Goal: Task Accomplishment & Management: Complete application form

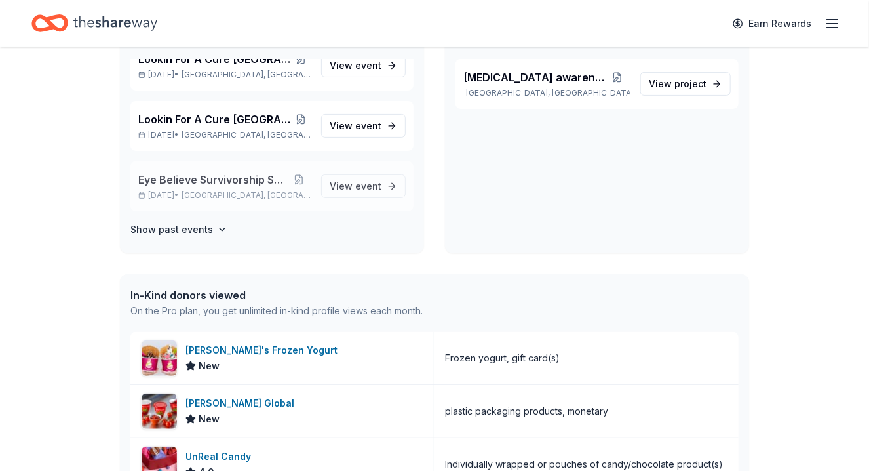
scroll to position [197, 0]
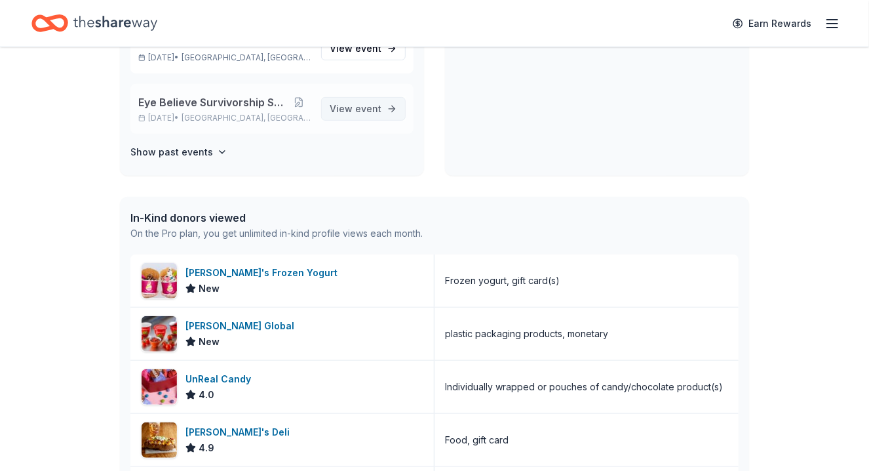
click at [346, 109] on span "View event" at bounding box center [356, 109] width 52 height 16
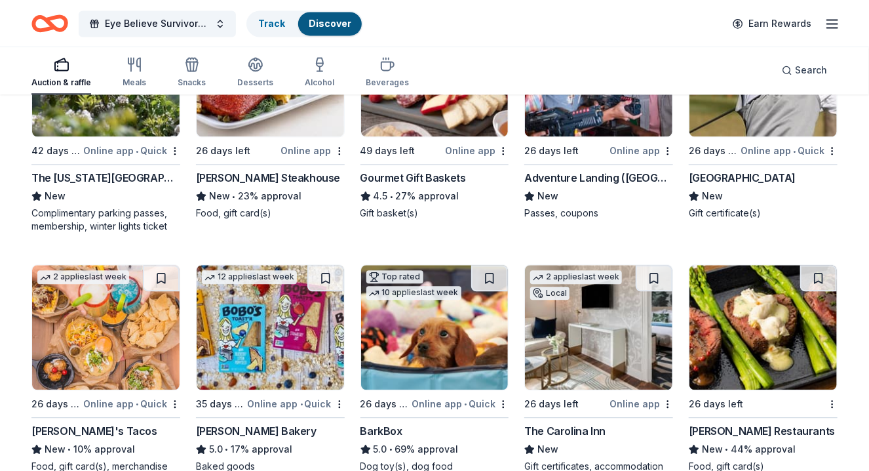
scroll to position [1098, 0]
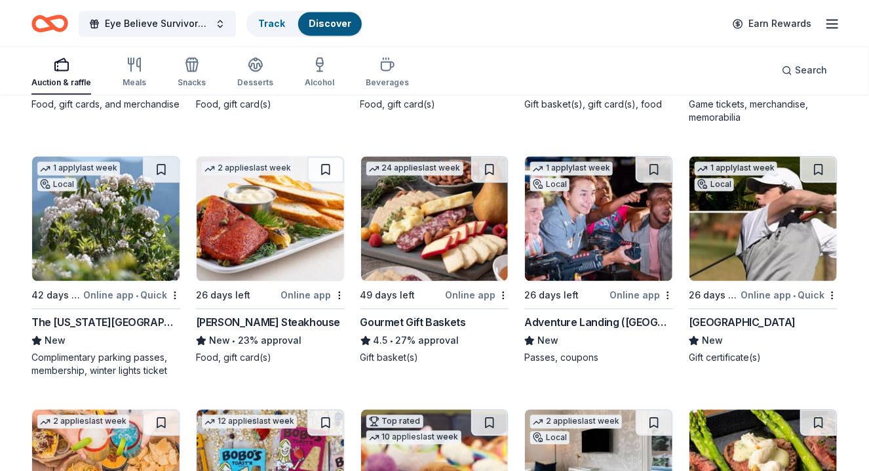
click at [594, 264] on img at bounding box center [598, 218] width 147 height 125
click at [119, 234] on img at bounding box center [105, 218] width 147 height 125
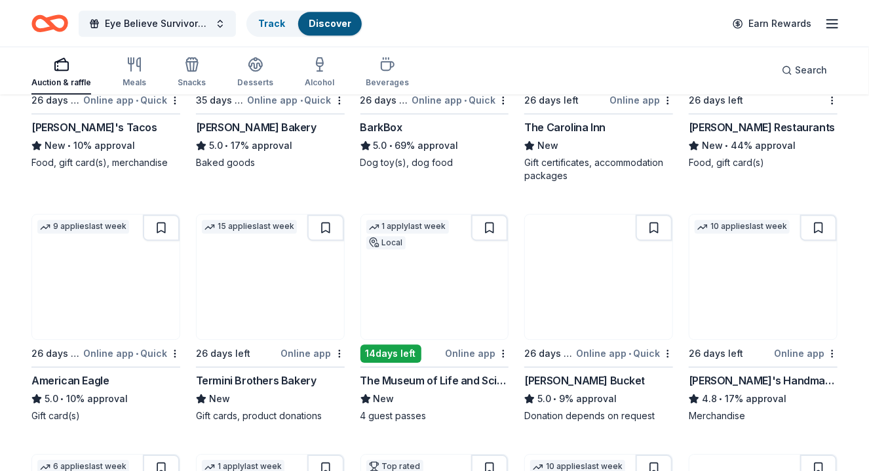
scroll to position [1557, 0]
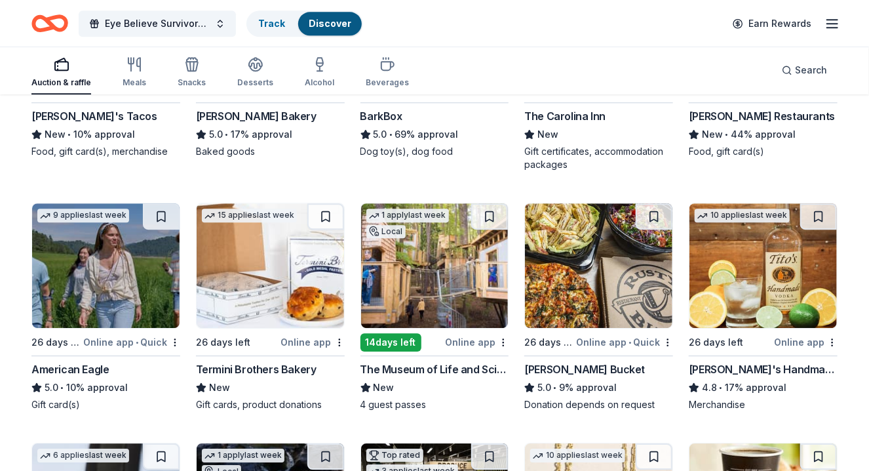
click at [609, 281] on img at bounding box center [598, 265] width 147 height 125
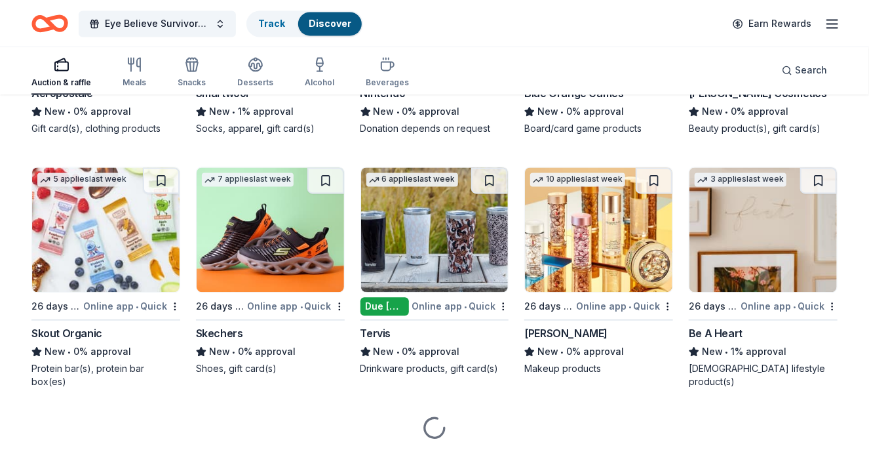
scroll to position [9813, 0]
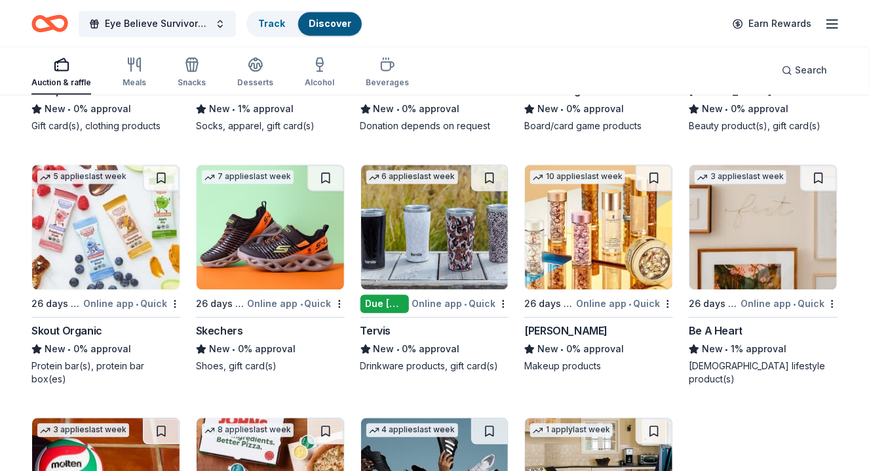
click at [132, 256] on img at bounding box center [105, 227] width 147 height 125
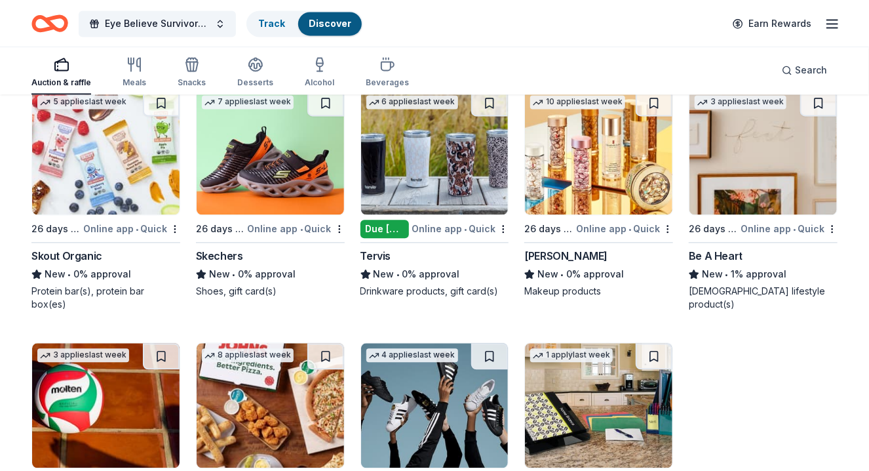
scroll to position [9975, 0]
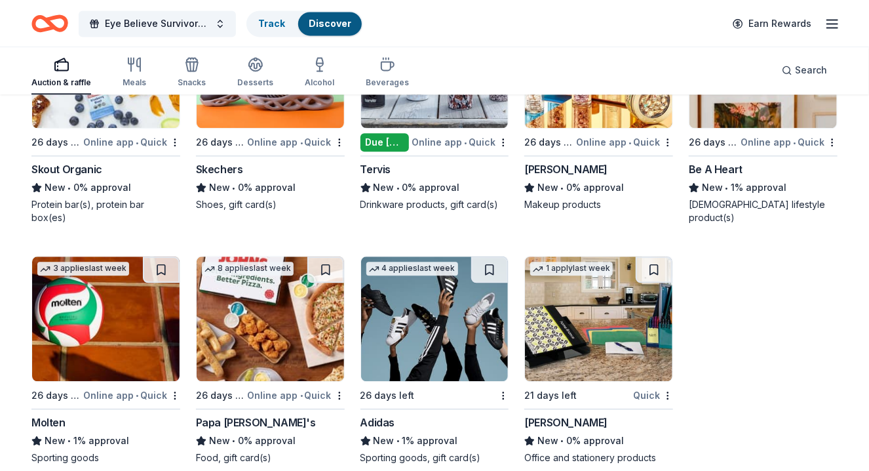
click at [262, 313] on img at bounding box center [270, 318] width 147 height 125
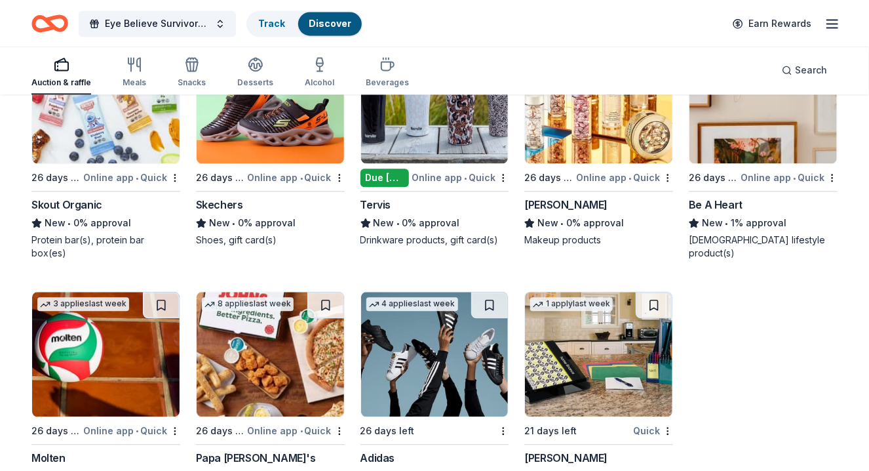
scroll to position [9909, 0]
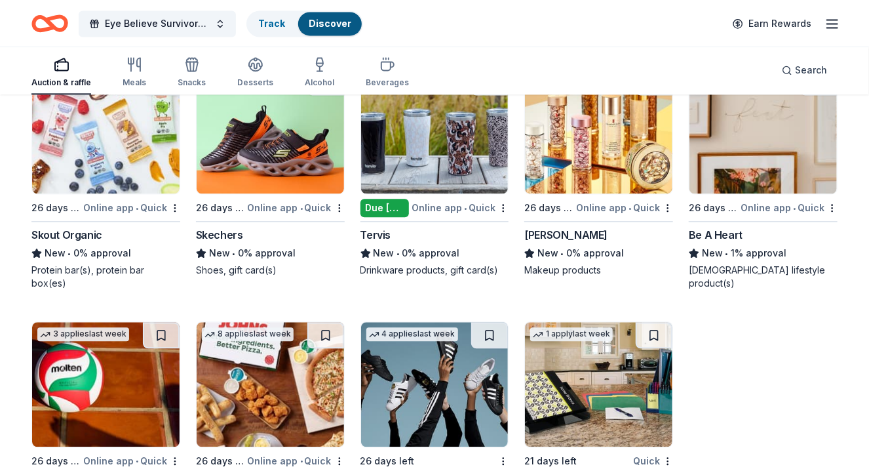
click at [610, 364] on img at bounding box center [598, 384] width 147 height 125
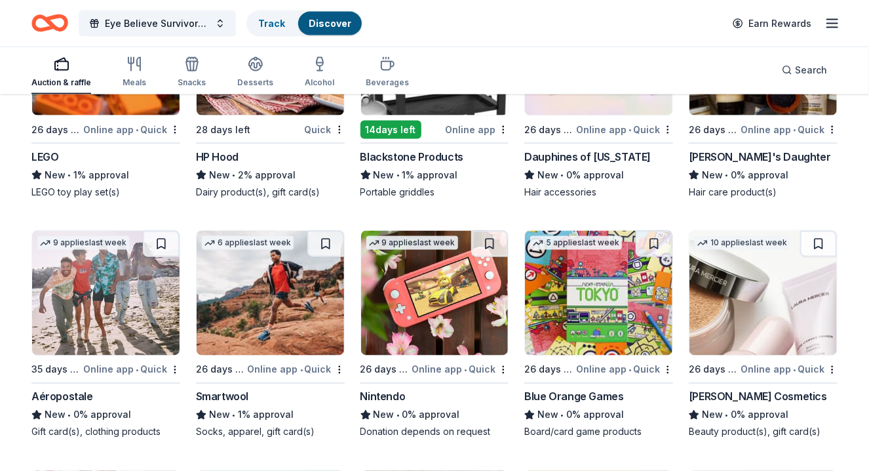
scroll to position [9319, 0]
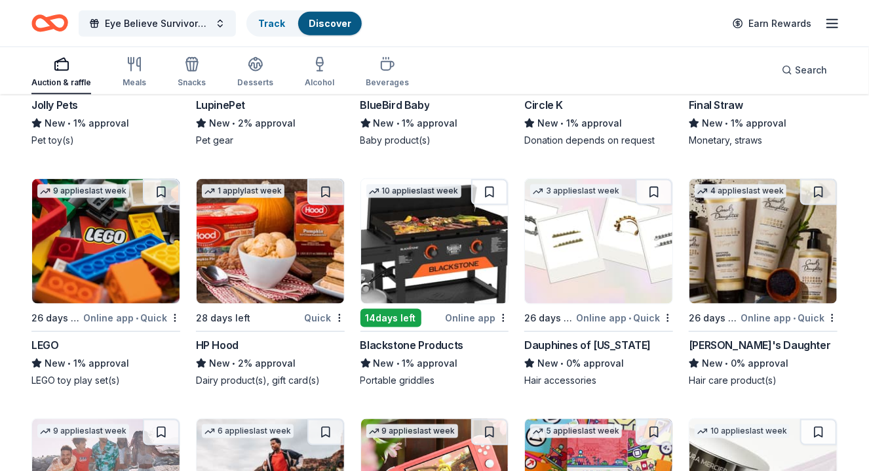
click at [273, 227] on img at bounding box center [270, 241] width 147 height 125
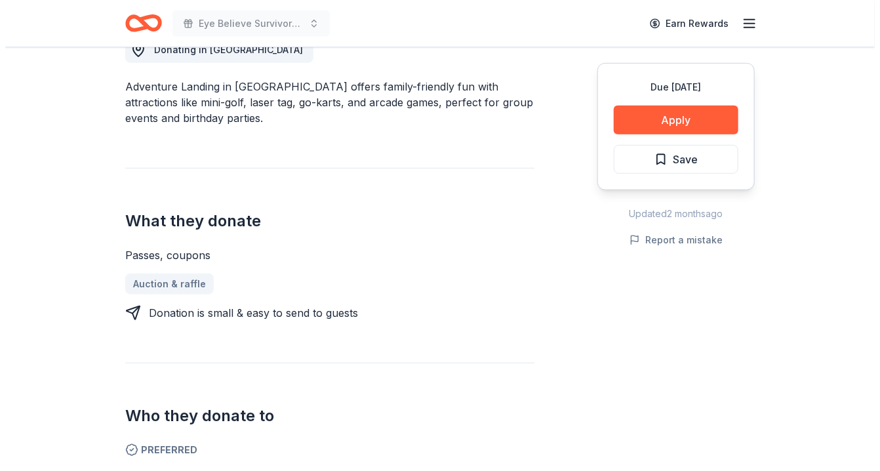
scroll to position [131, 0]
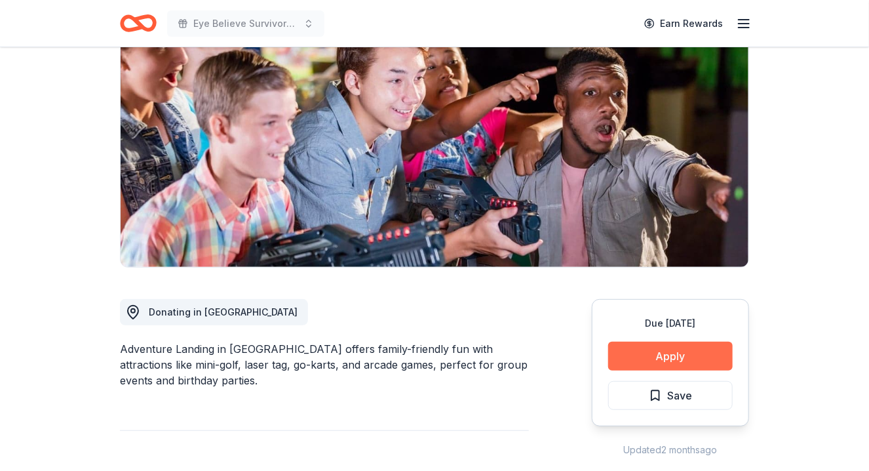
click at [673, 353] on button "Apply" at bounding box center [670, 355] width 125 height 29
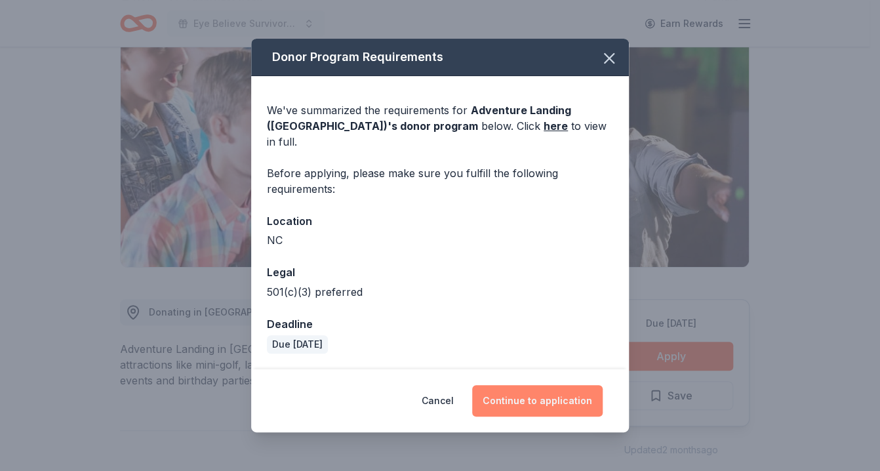
click at [534, 392] on button "Continue to application" at bounding box center [537, 400] width 130 height 31
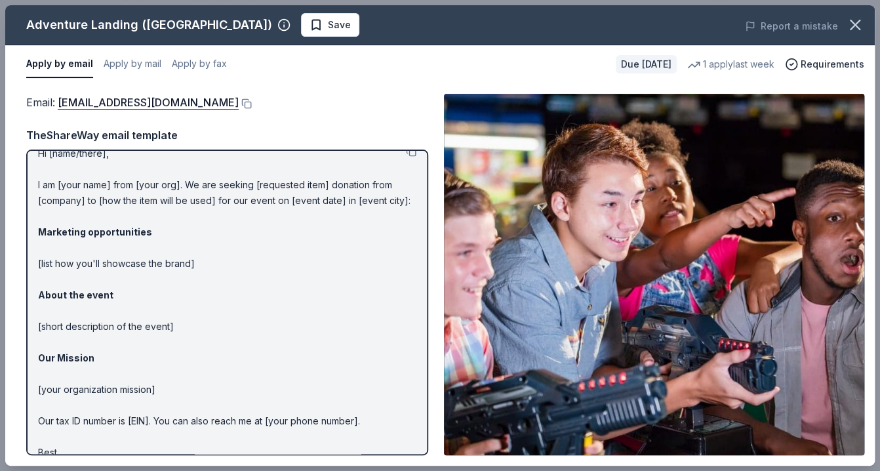
scroll to position [0, 0]
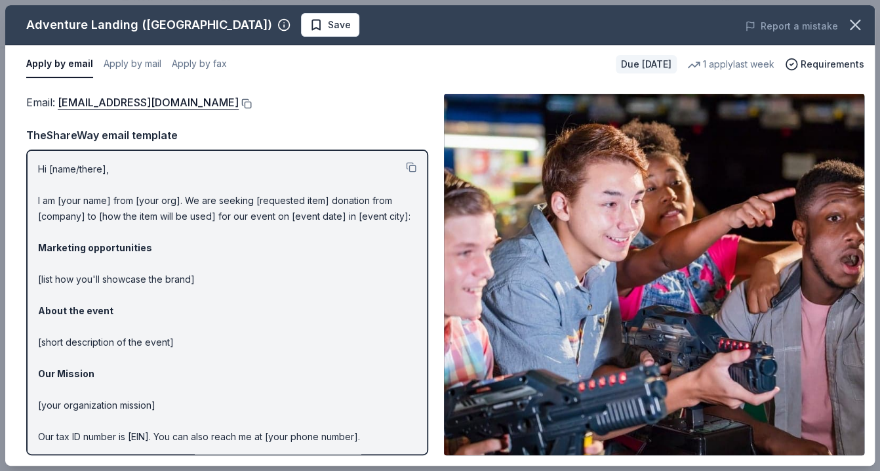
click at [239, 102] on button at bounding box center [245, 103] width 13 height 10
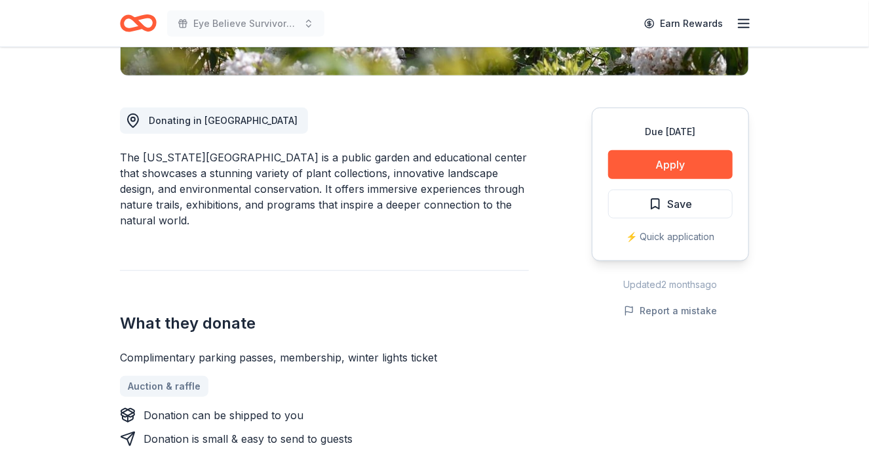
scroll to position [393, 0]
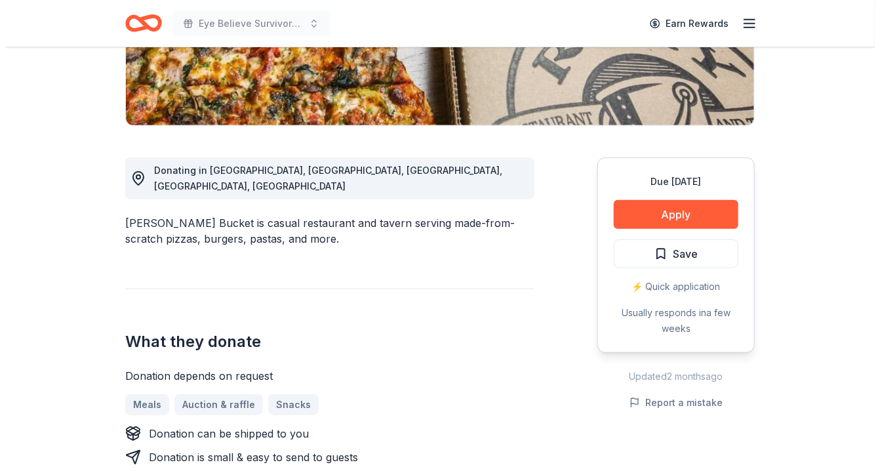
scroll to position [197, 0]
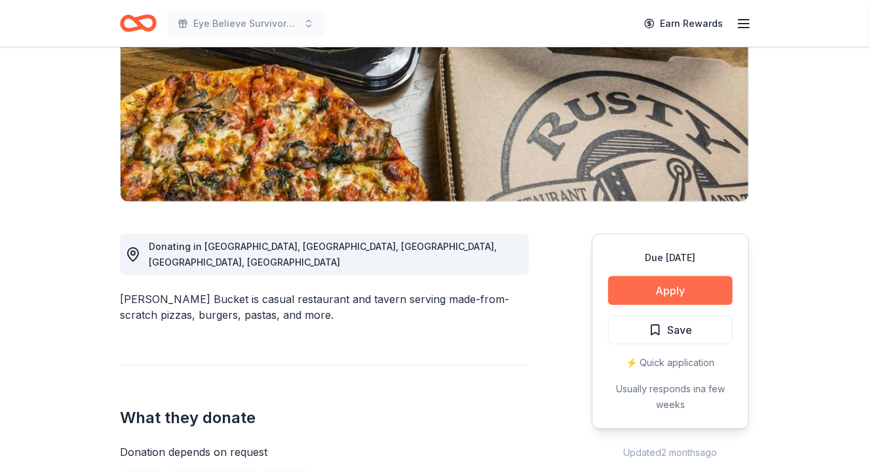
click at [663, 291] on button "Apply" at bounding box center [670, 290] width 125 height 29
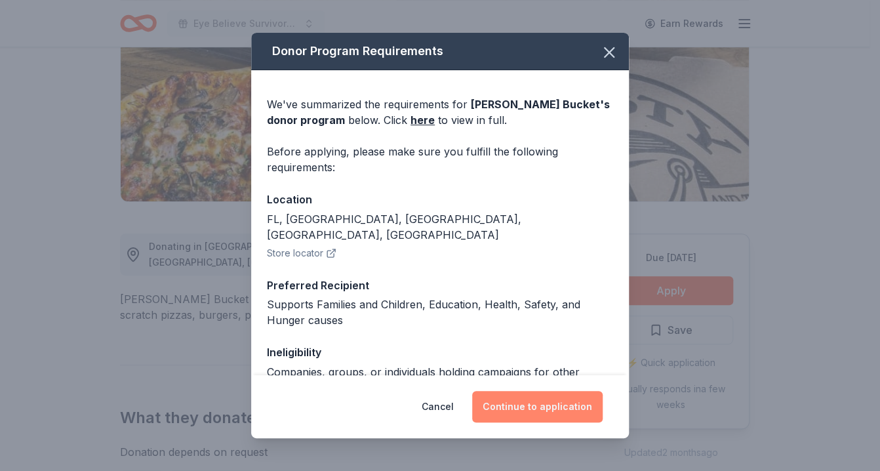
click at [532, 405] on button "Continue to application" at bounding box center [537, 406] width 130 height 31
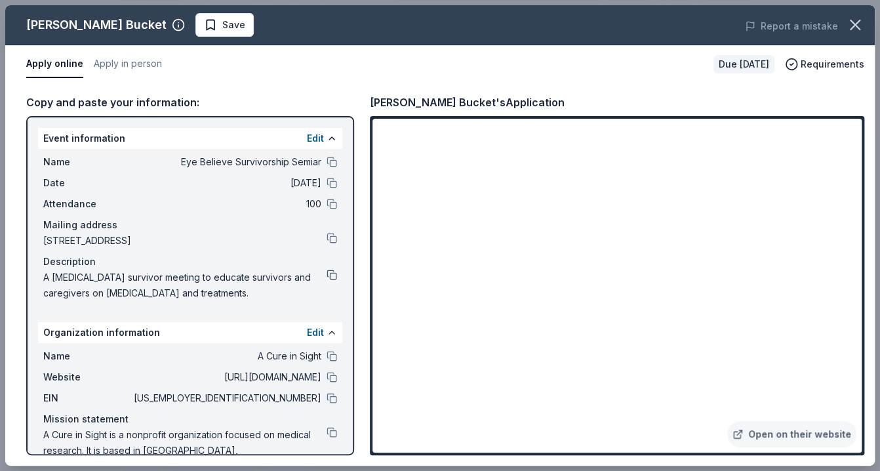
click at [326, 272] on button at bounding box center [331, 274] width 10 height 10
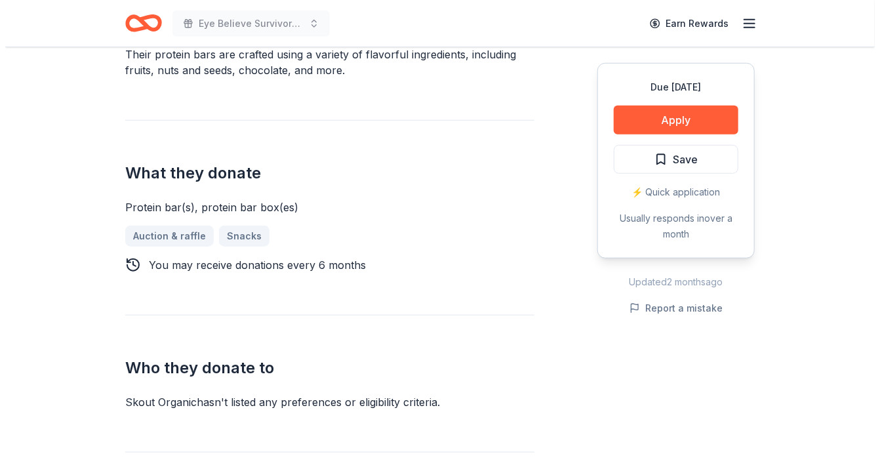
scroll to position [524, 0]
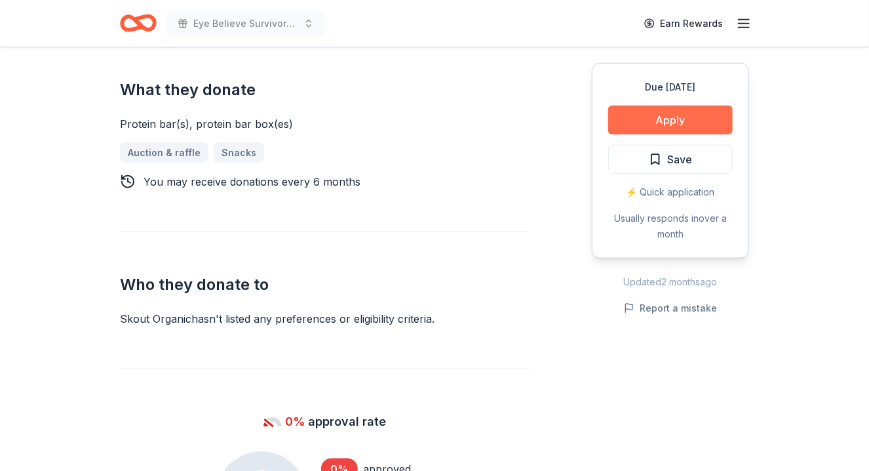
click at [669, 125] on button "Apply" at bounding box center [670, 120] width 125 height 29
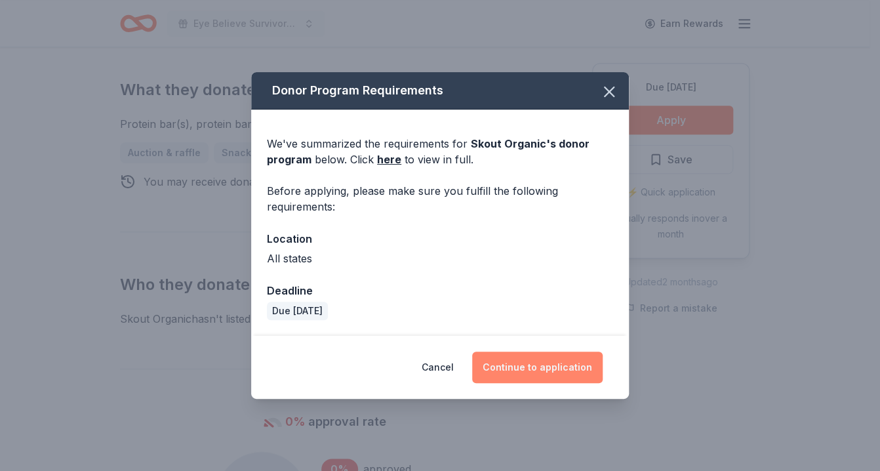
click at [536, 363] on button "Continue to application" at bounding box center [537, 366] width 130 height 31
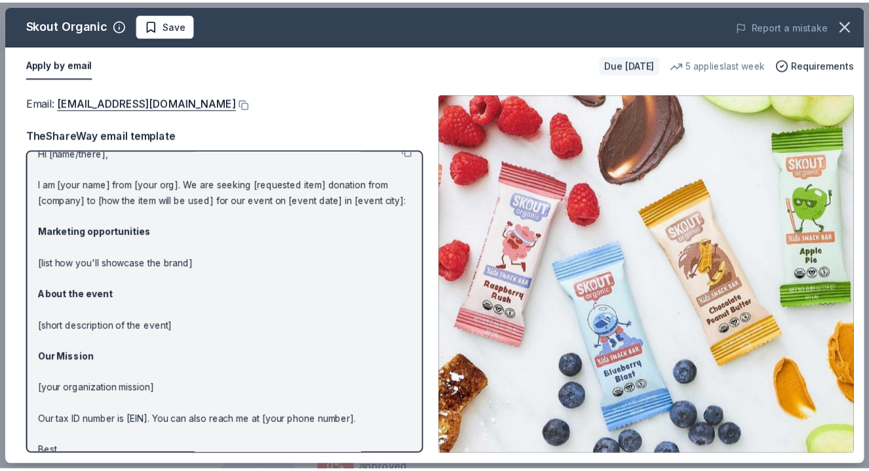
scroll to position [0, 0]
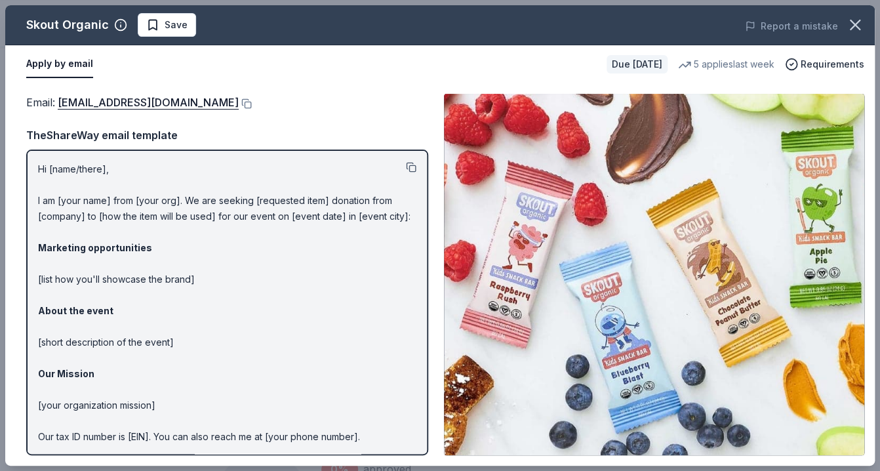
click at [406, 166] on button at bounding box center [411, 167] width 10 height 10
click at [855, 27] on icon "button" at bounding box center [855, 25] width 18 height 18
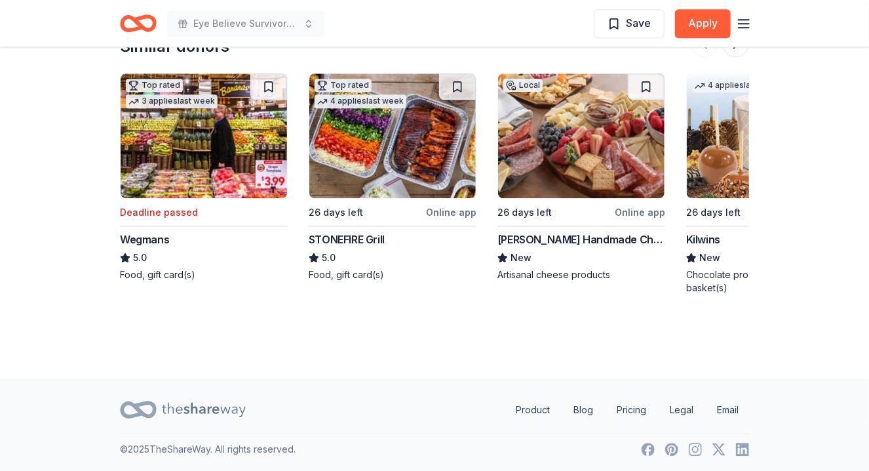
scroll to position [1348, 0]
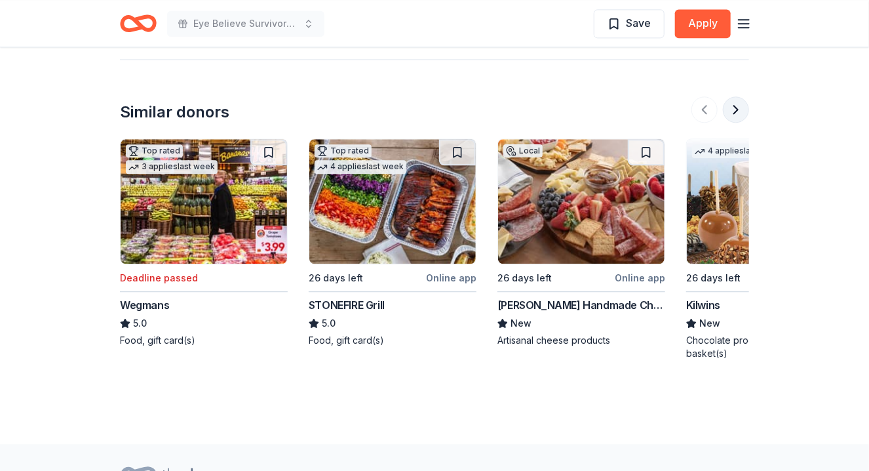
click at [737, 103] on button at bounding box center [736, 109] width 26 height 26
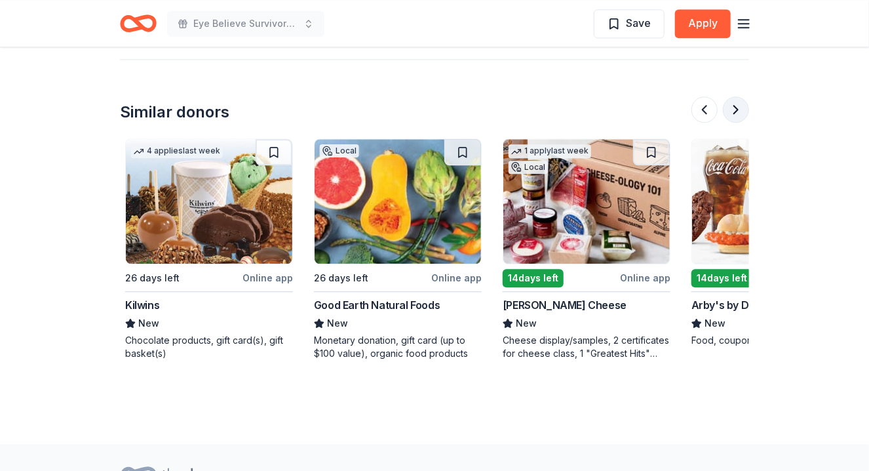
scroll to position [0, 566]
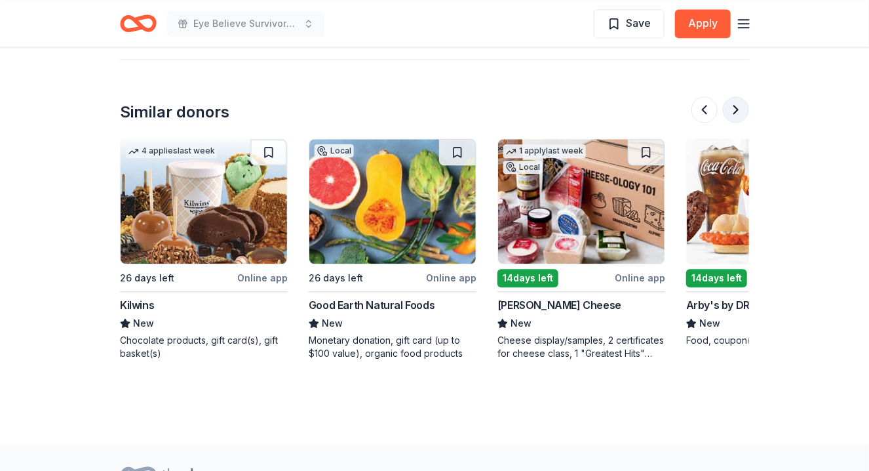
click at [735, 106] on button at bounding box center [736, 109] width 26 height 26
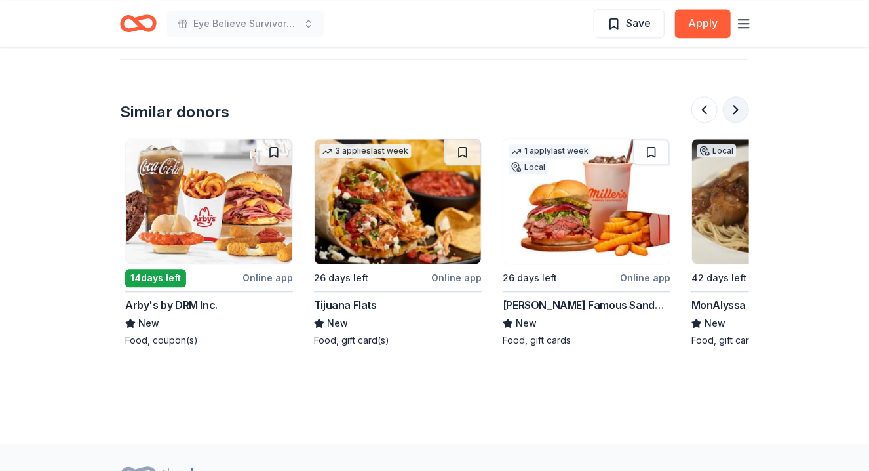
scroll to position [0, 1133]
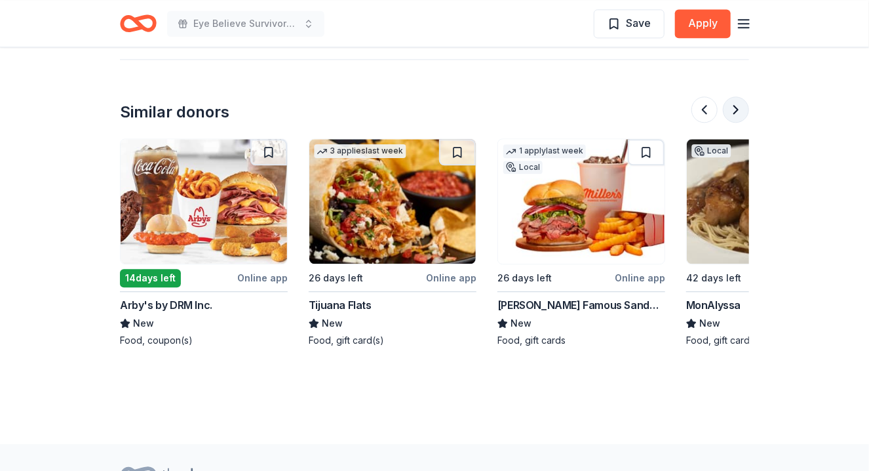
click at [737, 103] on button at bounding box center [736, 109] width 26 height 26
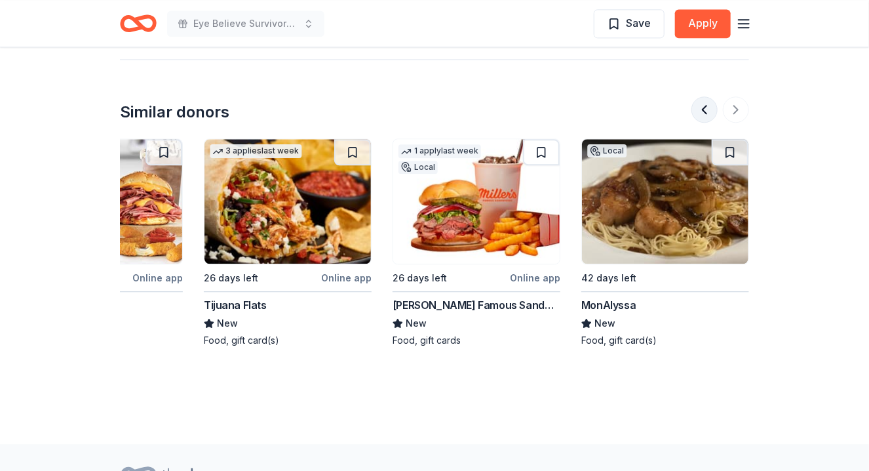
click at [705, 106] on button at bounding box center [704, 109] width 26 height 26
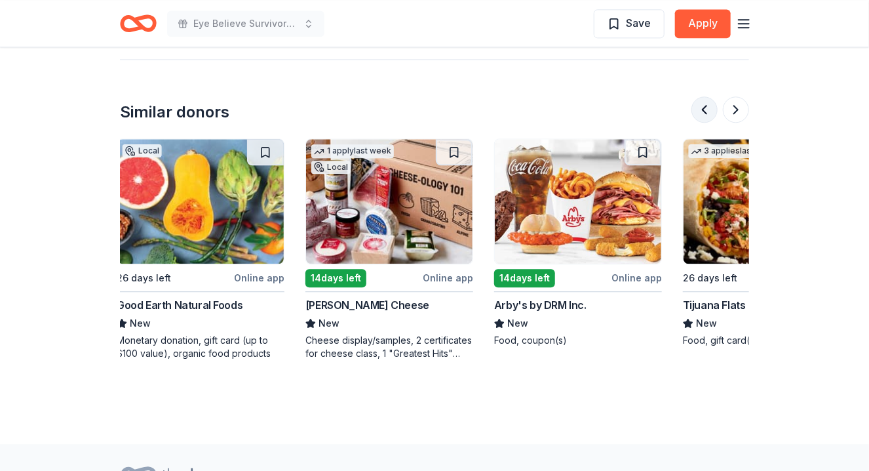
scroll to position [0, 755]
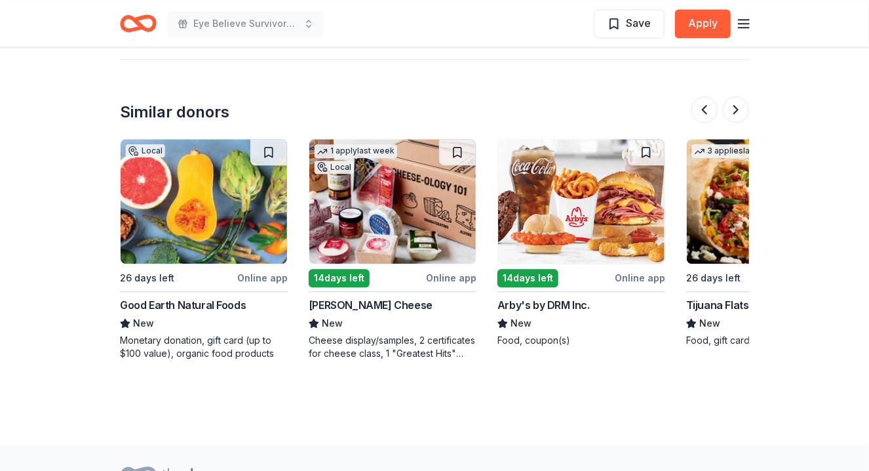
click at [383, 207] on img at bounding box center [392, 201] width 166 height 125
click at [583, 195] on img at bounding box center [581, 201] width 166 height 125
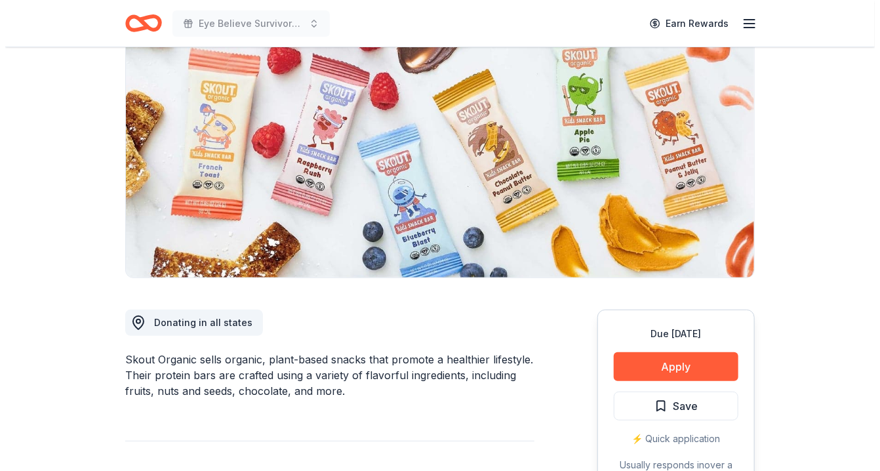
scroll to position [262, 0]
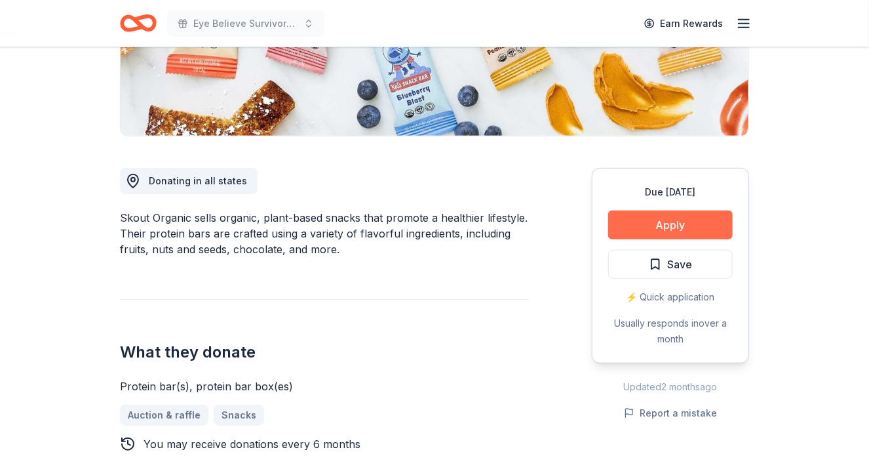
click at [661, 224] on button "Apply" at bounding box center [670, 224] width 125 height 29
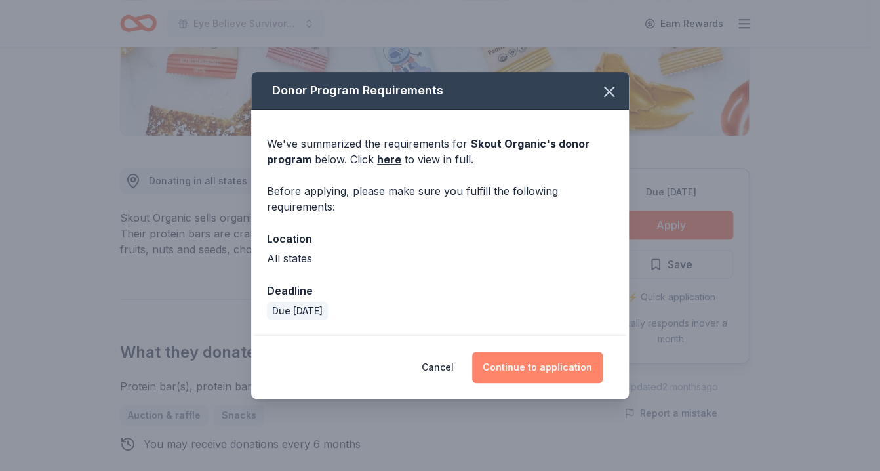
click at [541, 371] on button "Continue to application" at bounding box center [537, 366] width 130 height 31
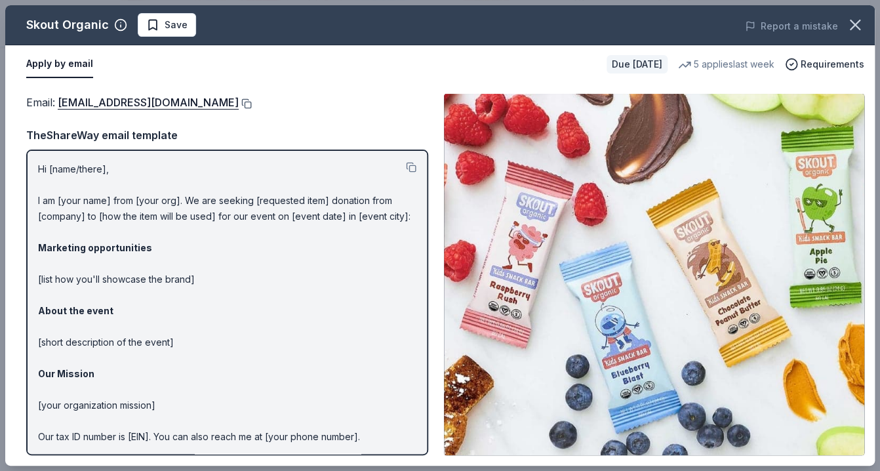
click at [239, 99] on button at bounding box center [245, 103] width 13 height 10
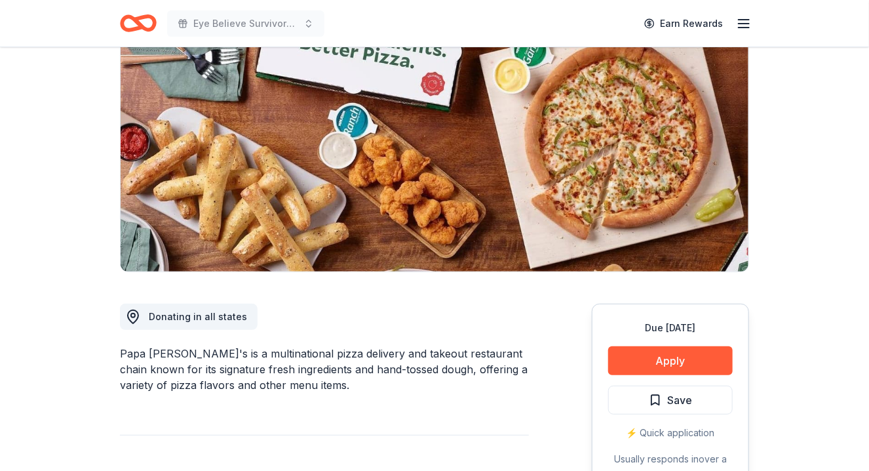
scroll to position [262, 0]
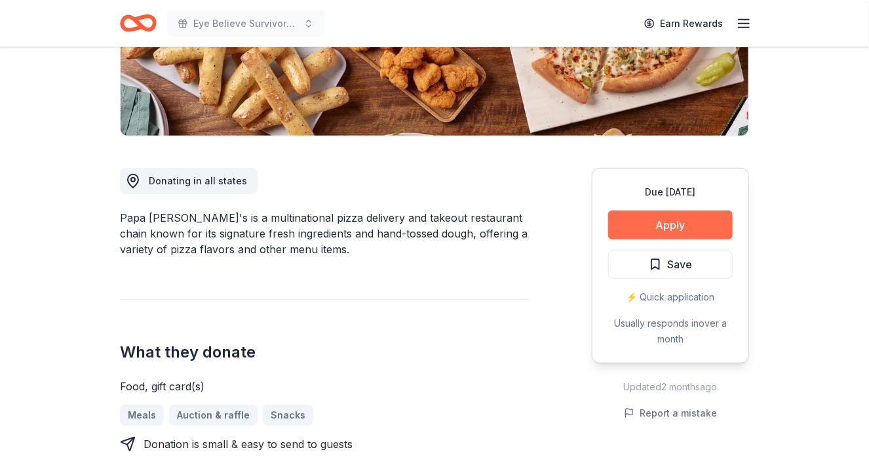
click at [668, 225] on button "Apply" at bounding box center [670, 224] width 125 height 29
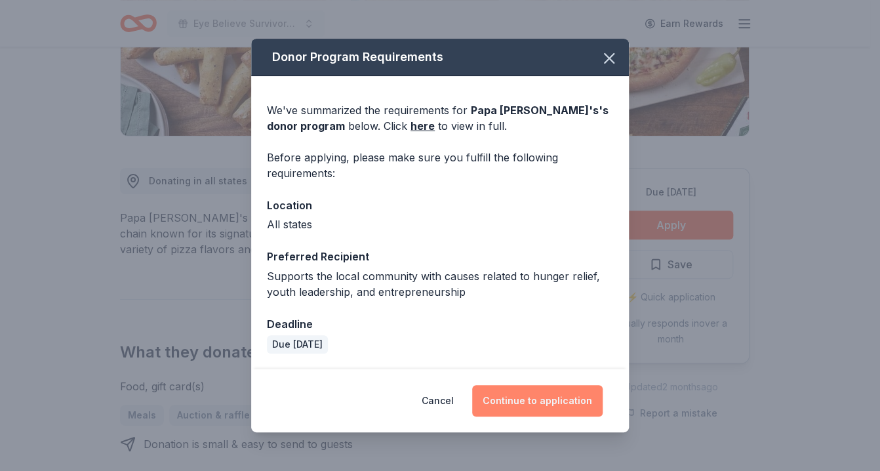
click at [537, 400] on button "Continue to application" at bounding box center [537, 400] width 130 height 31
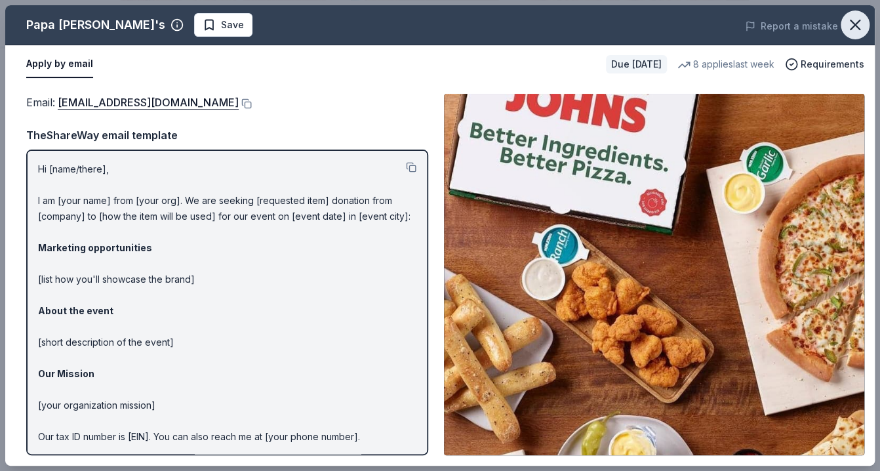
click at [852, 22] on icon "button" at bounding box center [854, 24] width 9 height 9
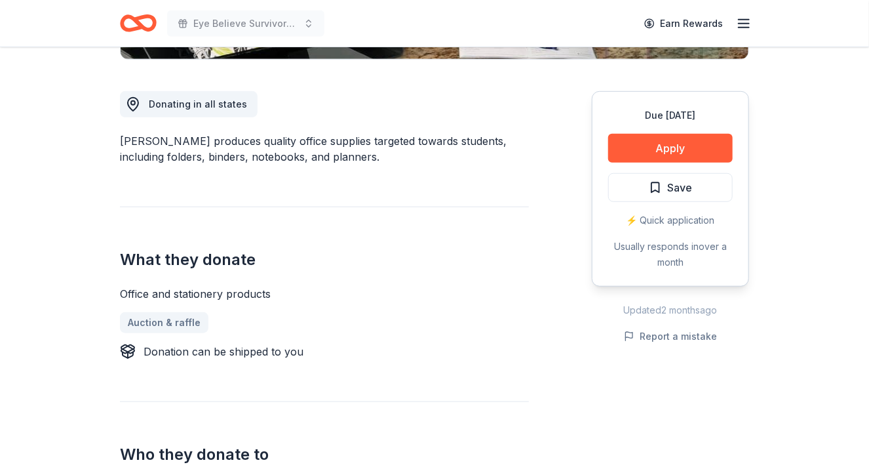
scroll to position [328, 0]
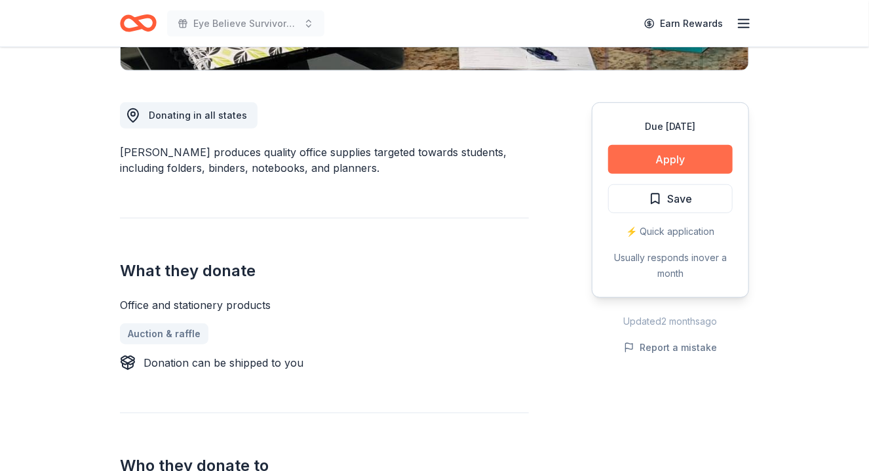
click at [669, 159] on button "Apply" at bounding box center [670, 159] width 125 height 29
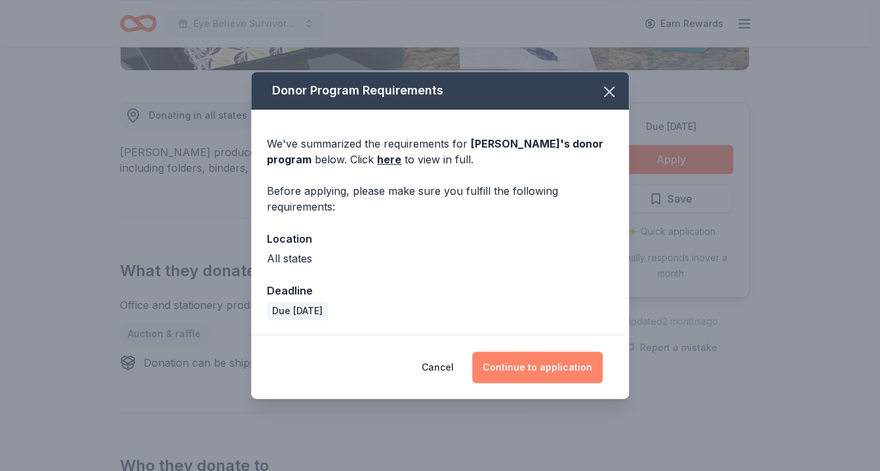
click at [544, 365] on button "Continue to application" at bounding box center [537, 366] width 130 height 31
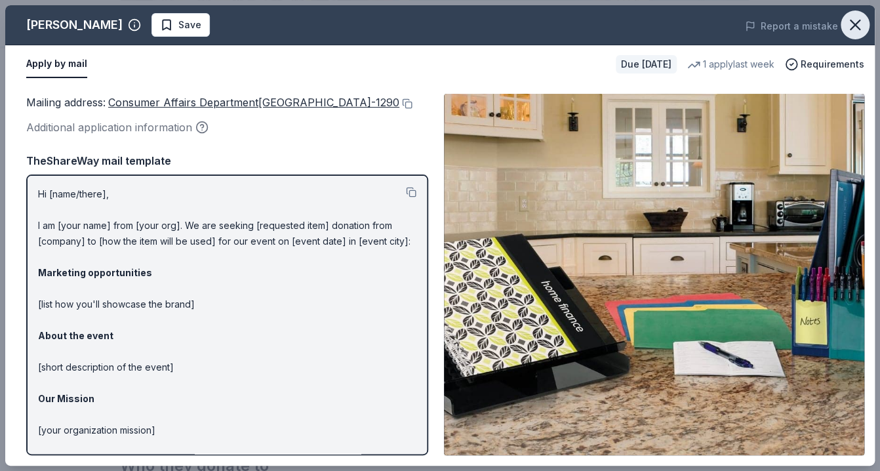
click at [858, 28] on icon "button" at bounding box center [854, 24] width 9 height 9
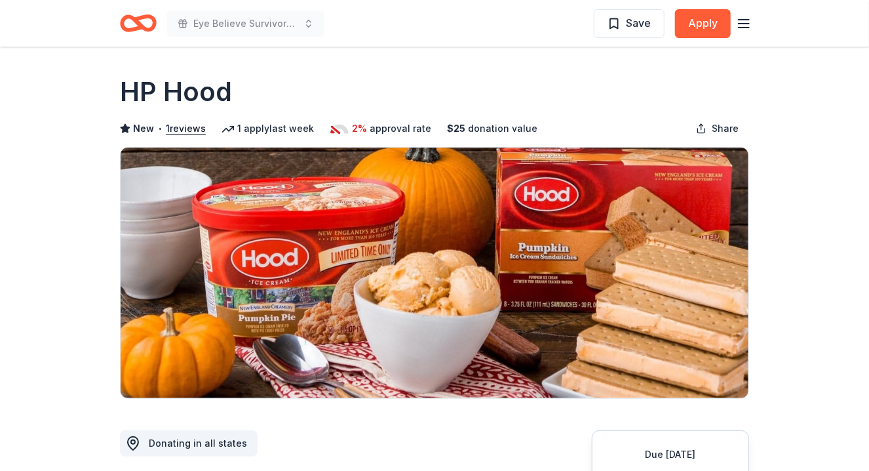
scroll to position [328, 0]
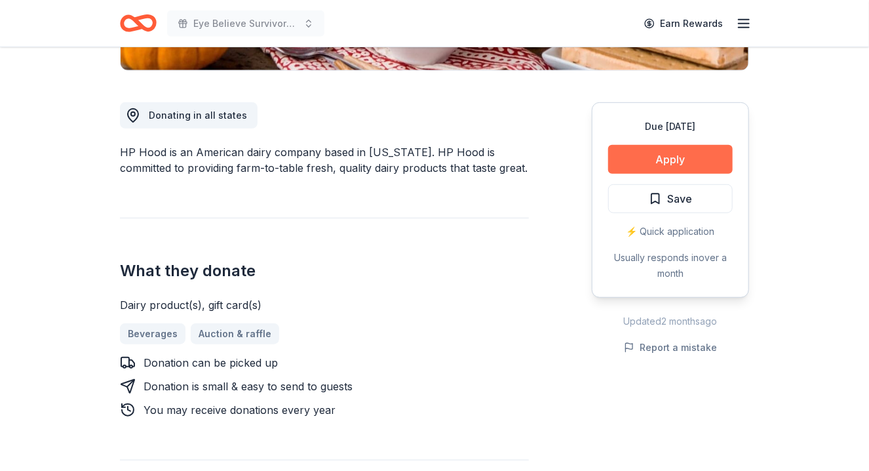
click at [676, 157] on button "Apply" at bounding box center [670, 159] width 125 height 29
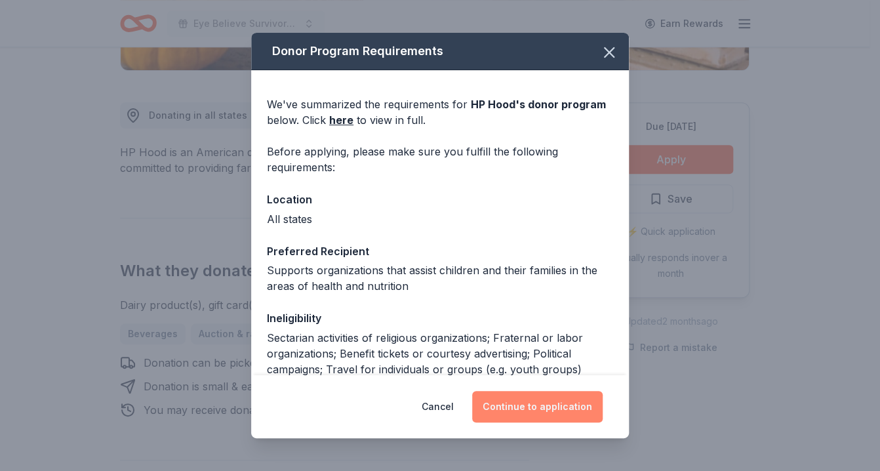
click at [516, 408] on button "Continue to application" at bounding box center [537, 406] width 130 height 31
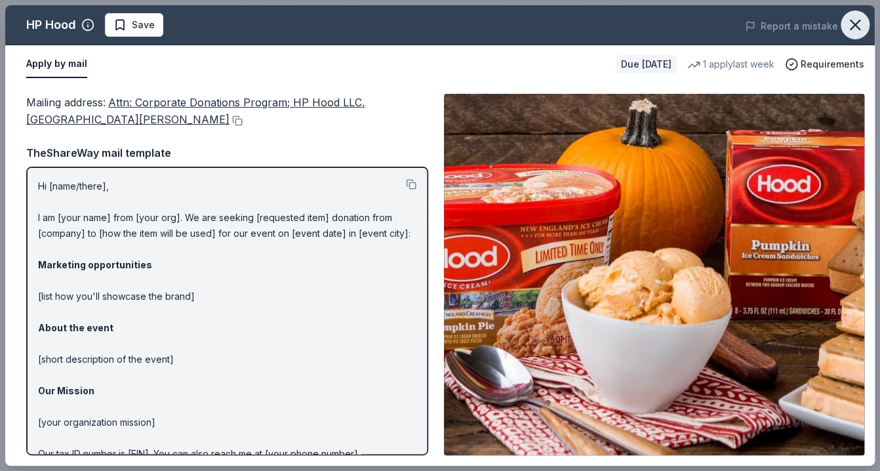
click at [852, 24] on icon "button" at bounding box center [854, 24] width 9 height 9
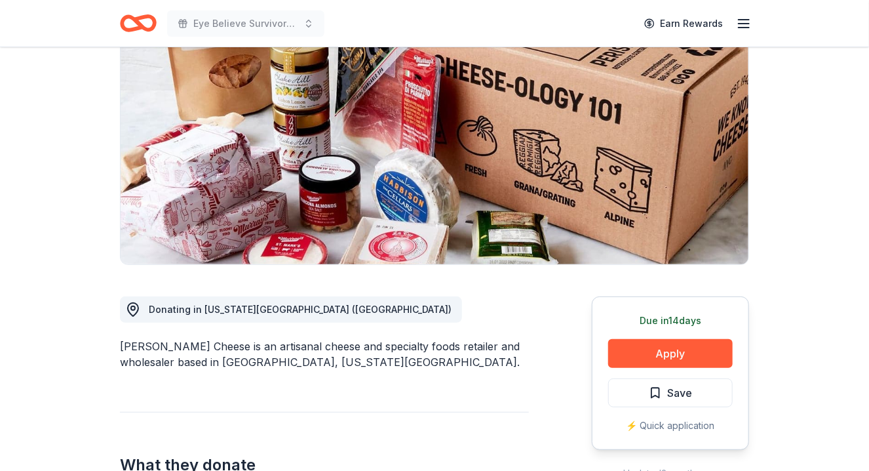
scroll to position [131, 0]
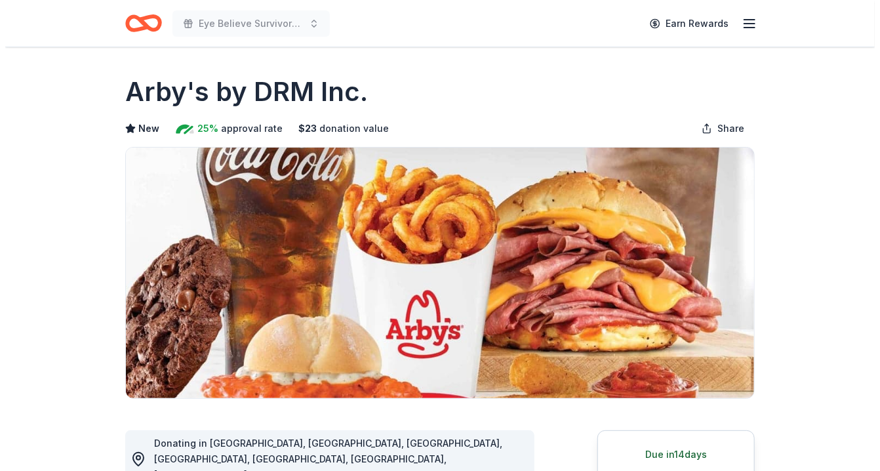
scroll to position [262, 0]
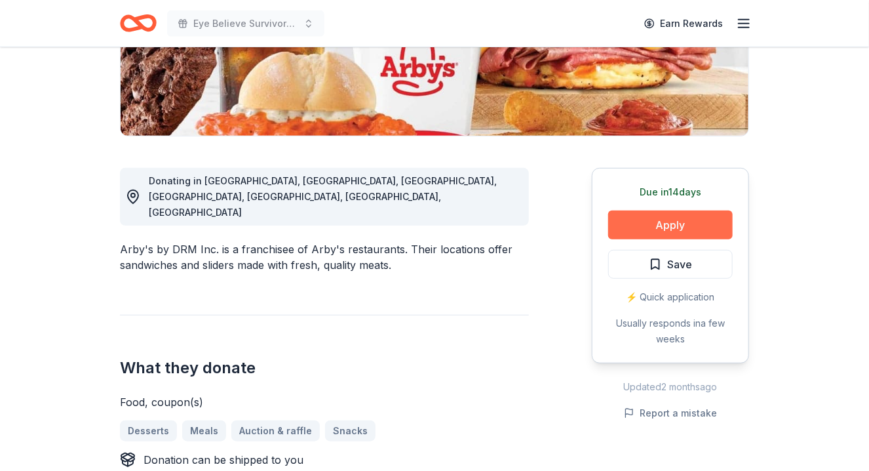
click at [691, 220] on button "Apply" at bounding box center [670, 224] width 125 height 29
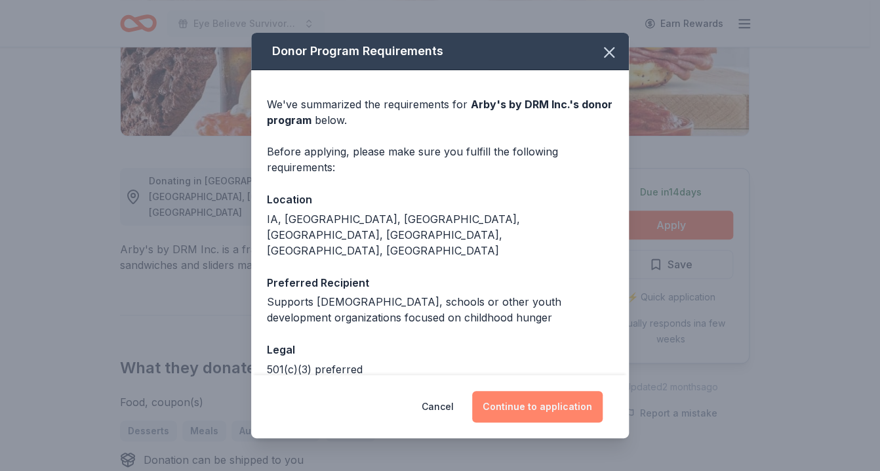
click at [549, 412] on button "Continue to application" at bounding box center [537, 406] width 130 height 31
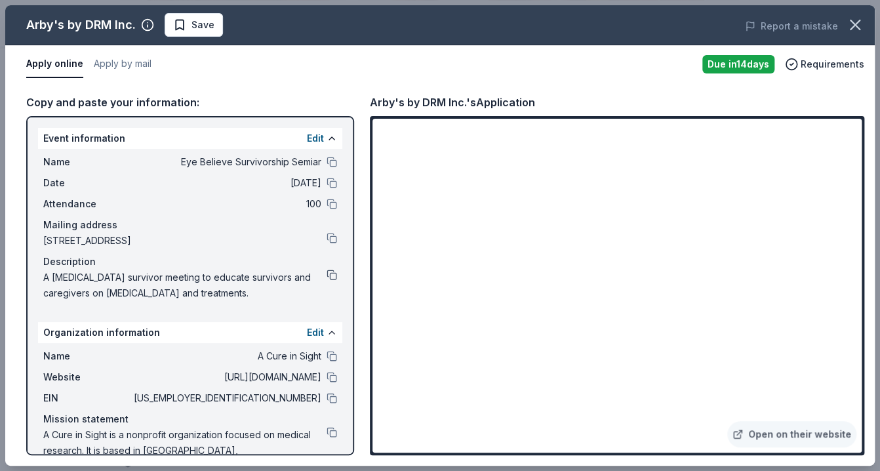
click at [326, 272] on button at bounding box center [331, 274] width 10 height 10
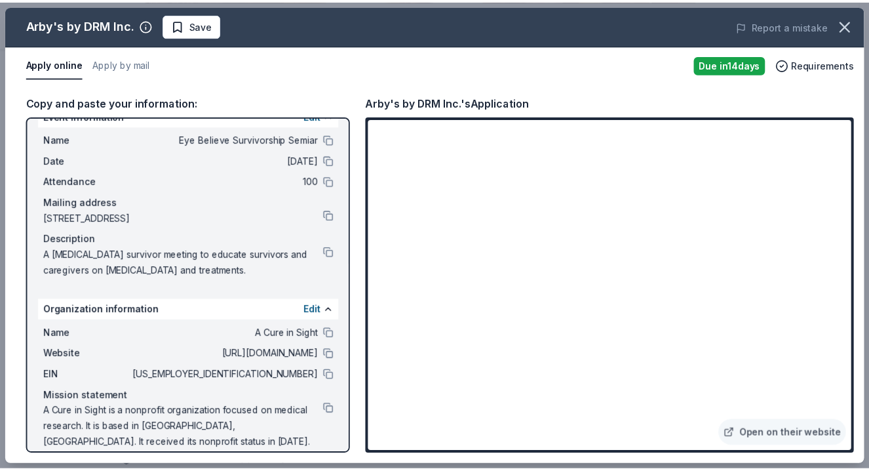
scroll to position [35, 0]
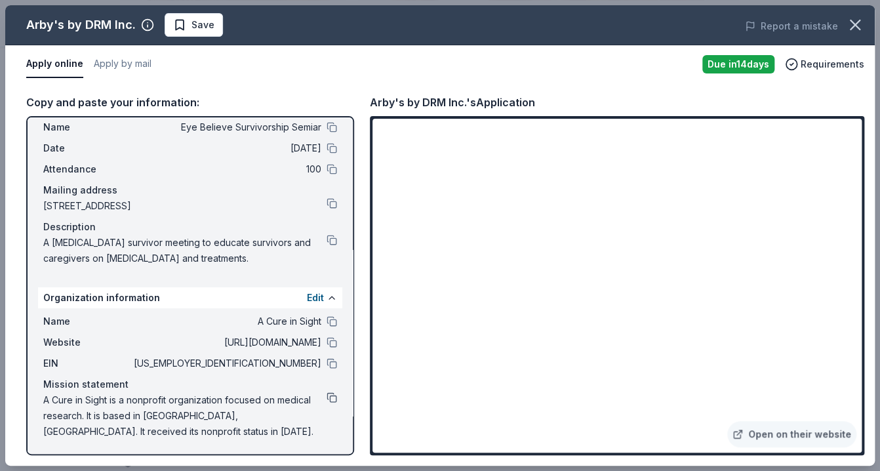
click at [326, 394] on button at bounding box center [331, 397] width 10 height 10
click at [854, 23] on icon "button" at bounding box center [855, 25] width 18 height 18
